Goal: Transaction & Acquisition: Purchase product/service

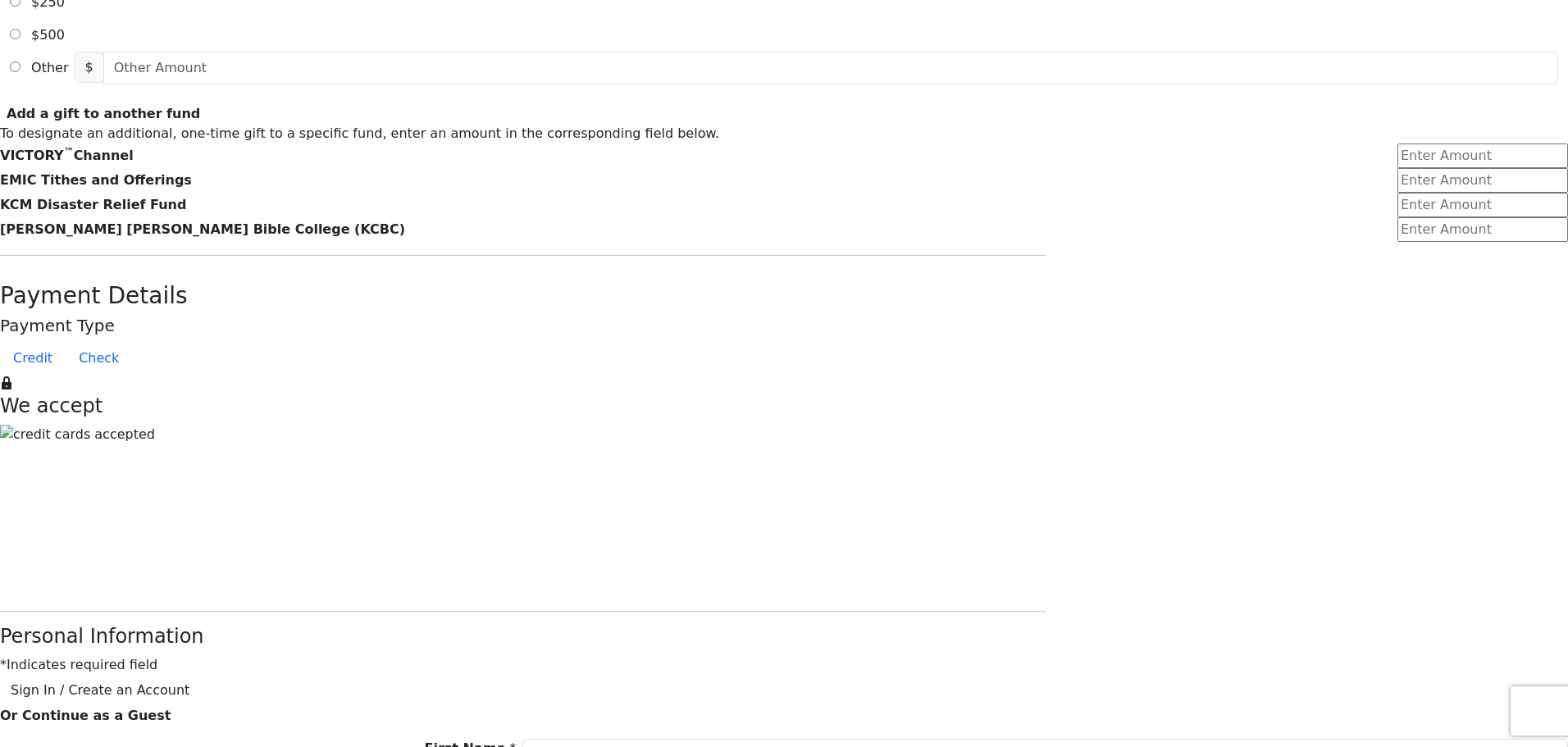
scroll to position [820, 0]
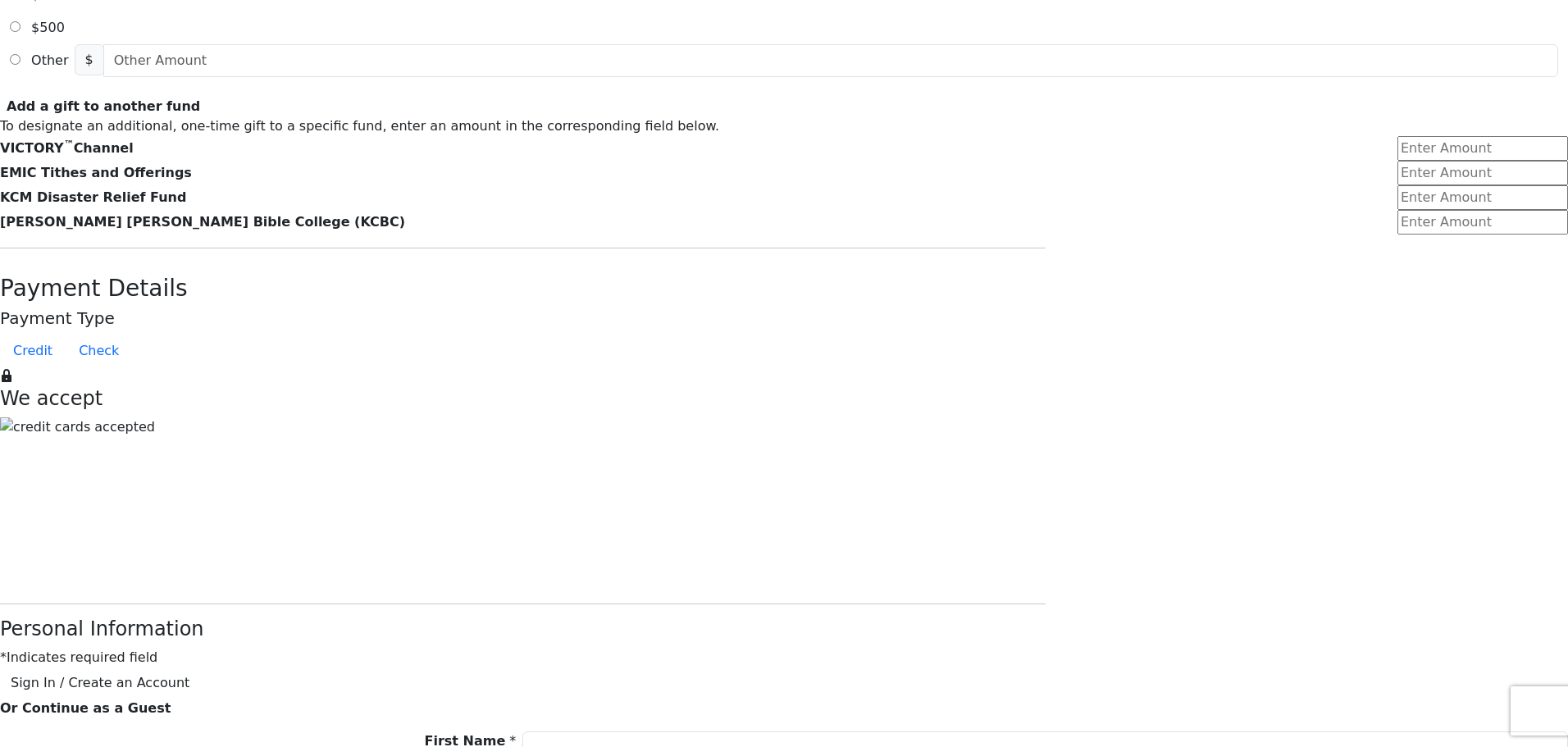
click at [200, 667] on button "Sign In / Create an Account" at bounding box center [100, 683] width 200 height 31
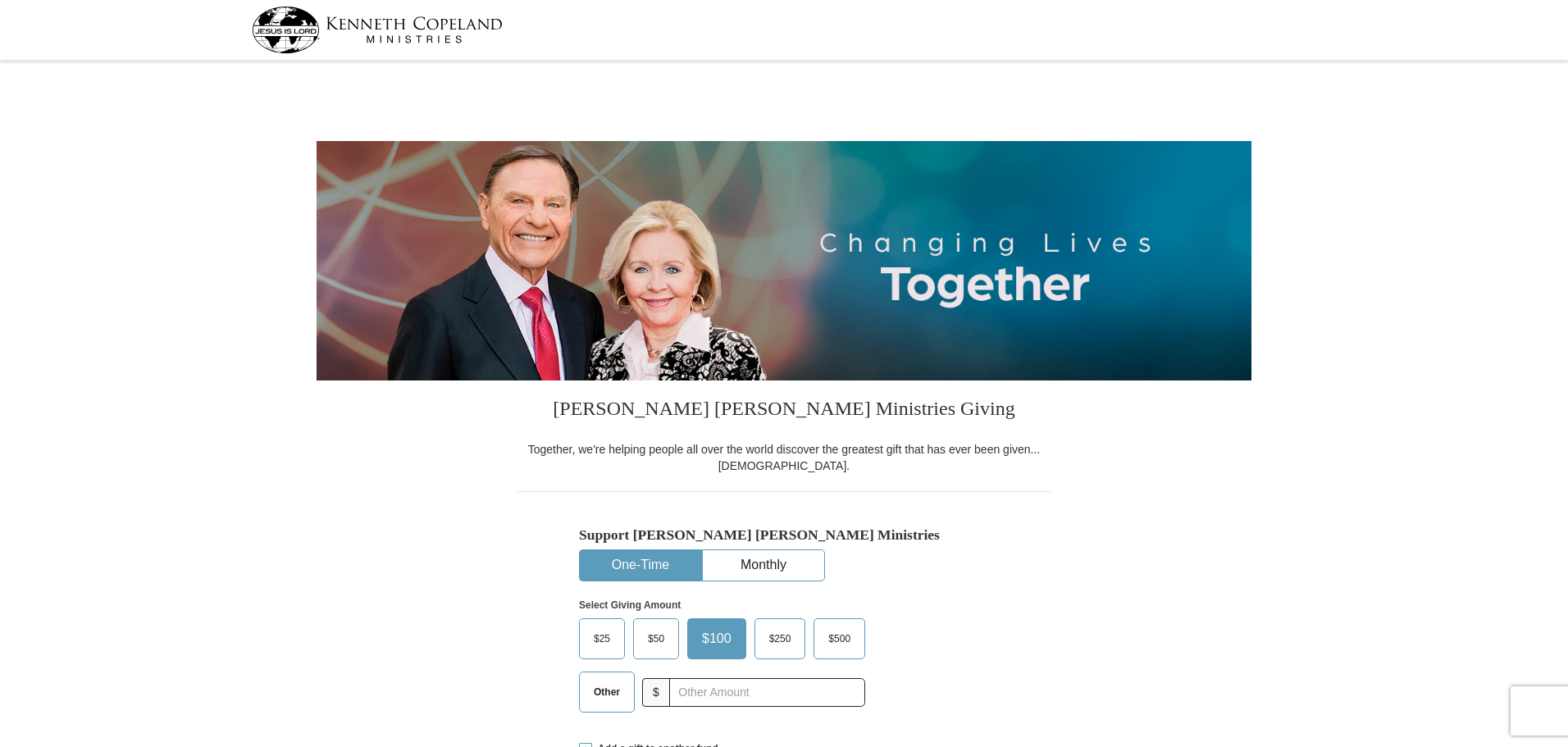
select select "ID"
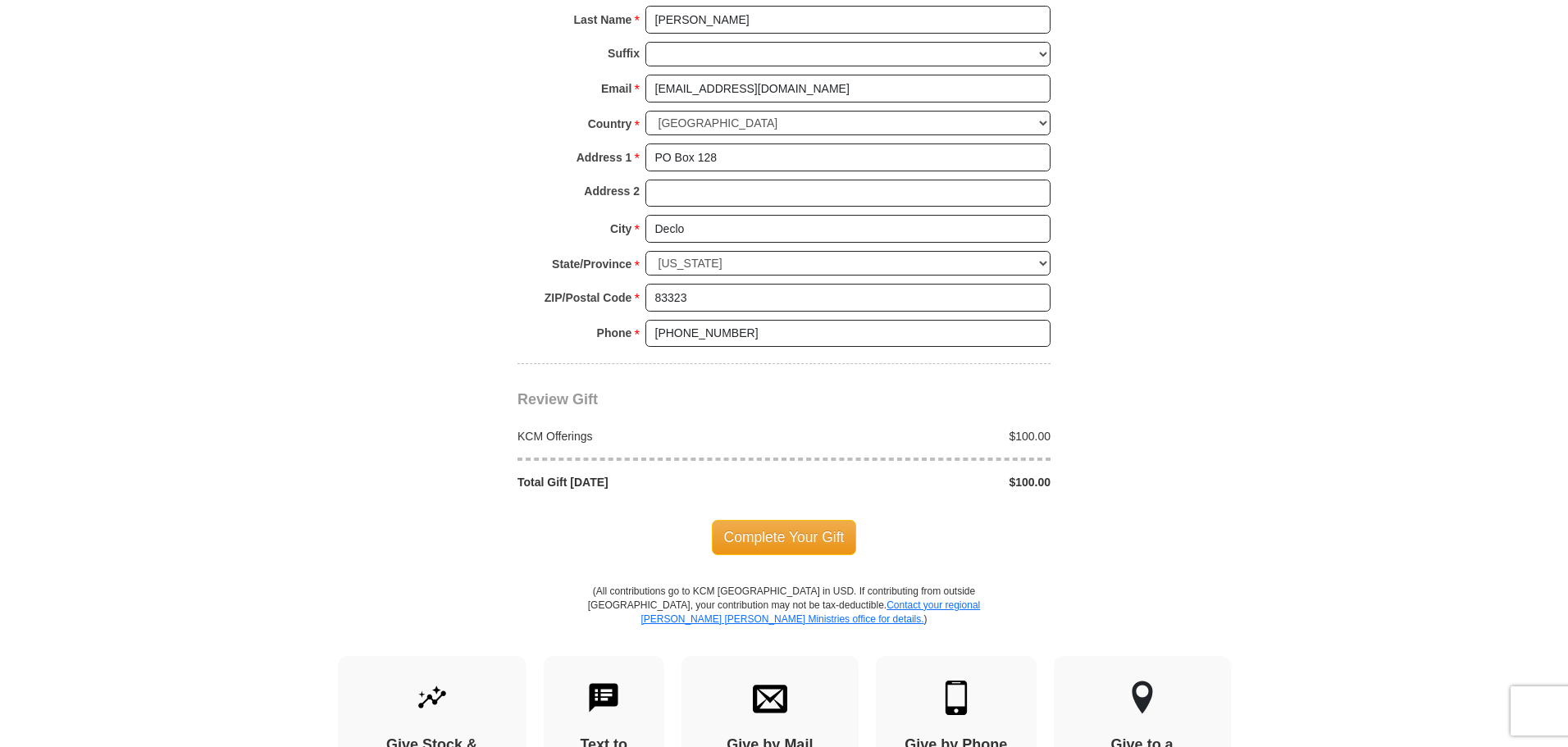
scroll to position [1230, 0]
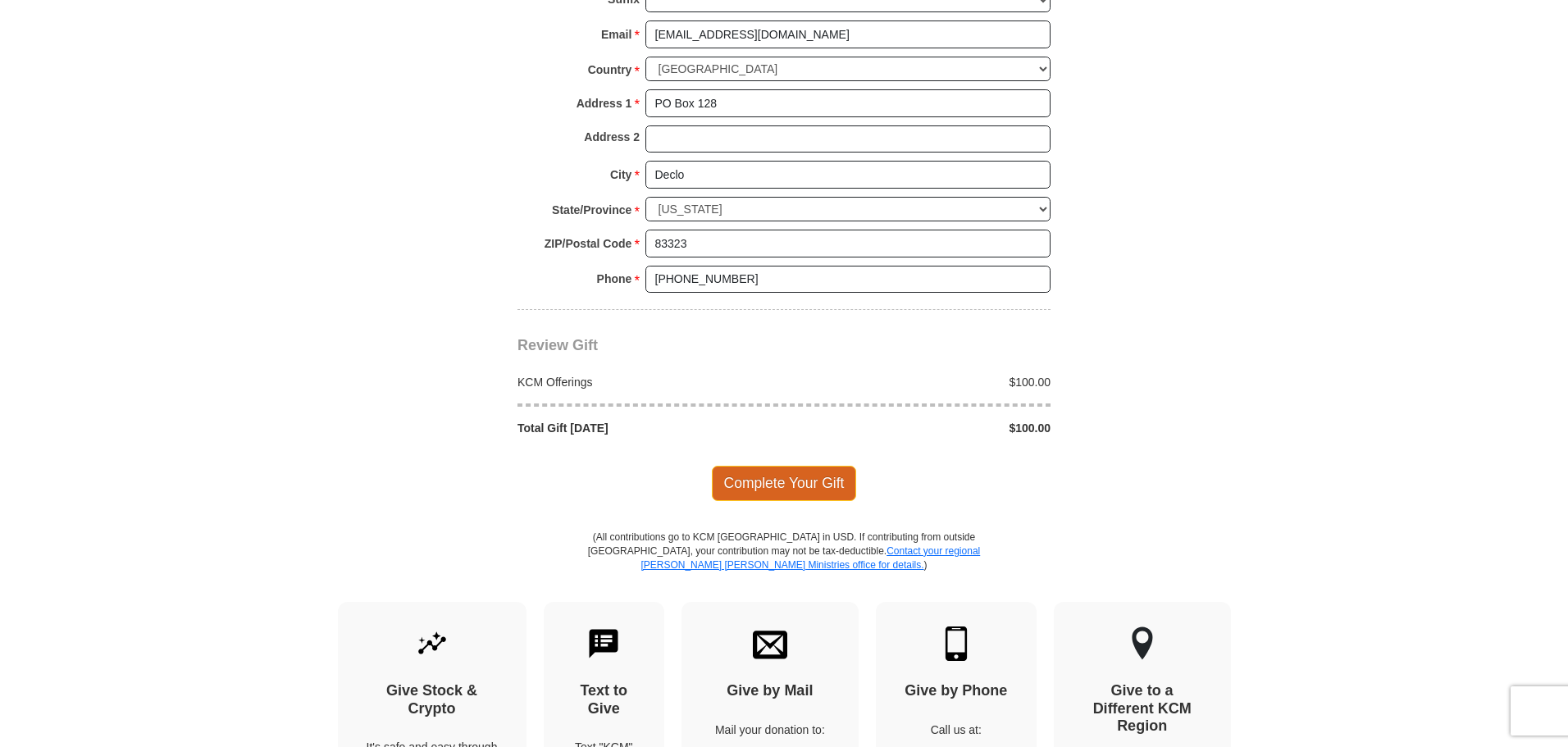
click at [803, 487] on span "Complete Your Gift" at bounding box center [784, 483] width 145 height 34
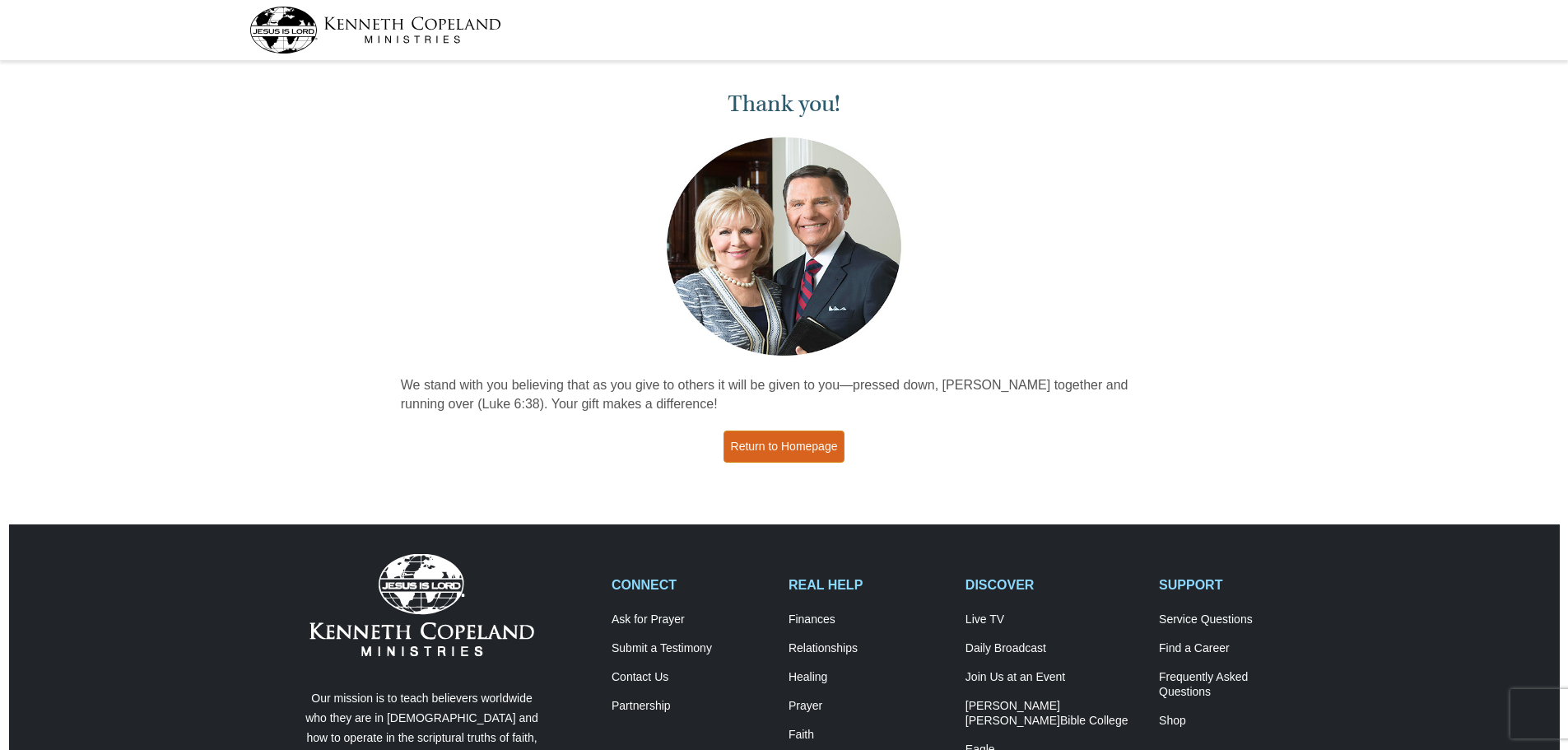
click at [791, 444] on link "Return to Homepage" at bounding box center [784, 446] width 122 height 32
